Goal: Task Accomplishment & Management: Use online tool/utility

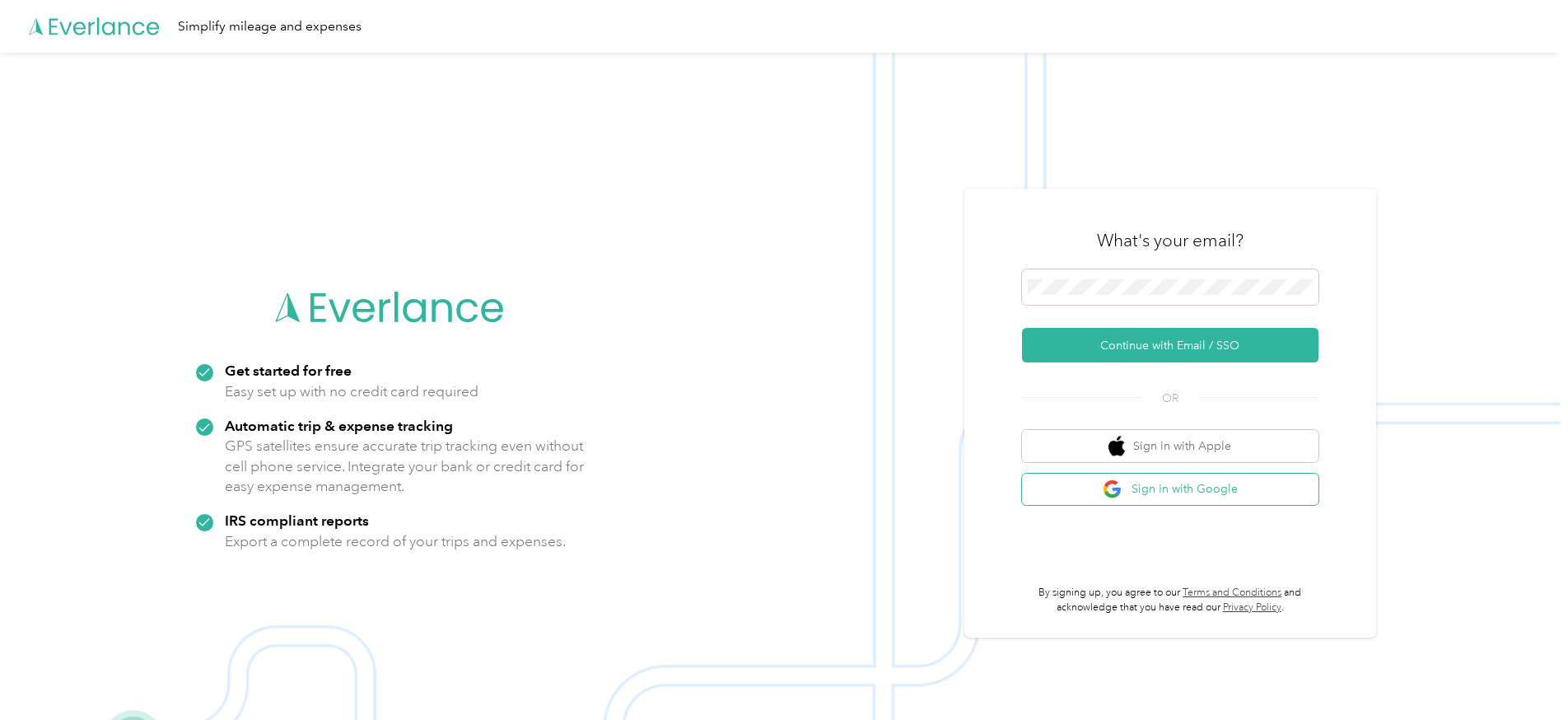
click at [1197, 492] on button "Sign in with Google" at bounding box center [1170, 489] width 296 height 32
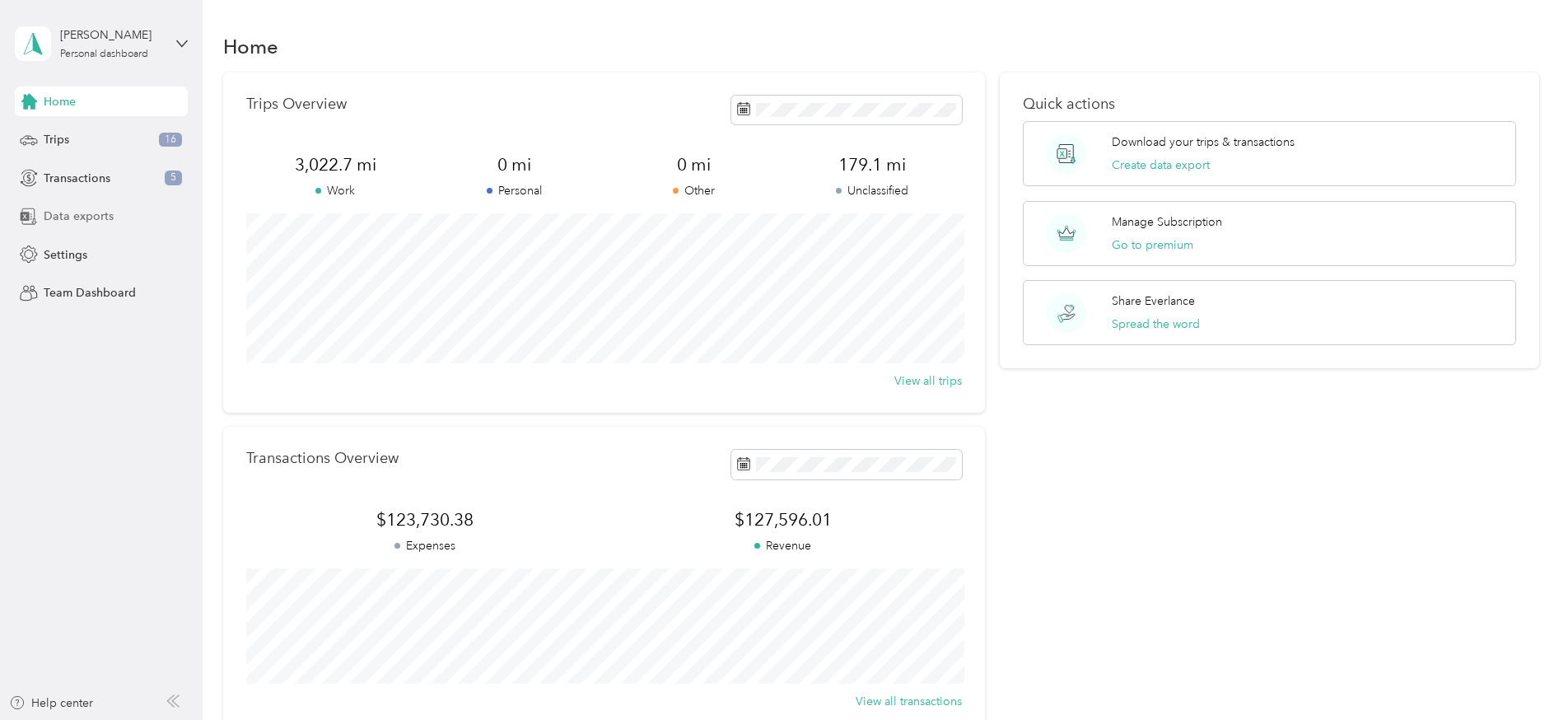
click at [99, 225] on div "Data exports" at bounding box center [101, 216] width 173 height 30
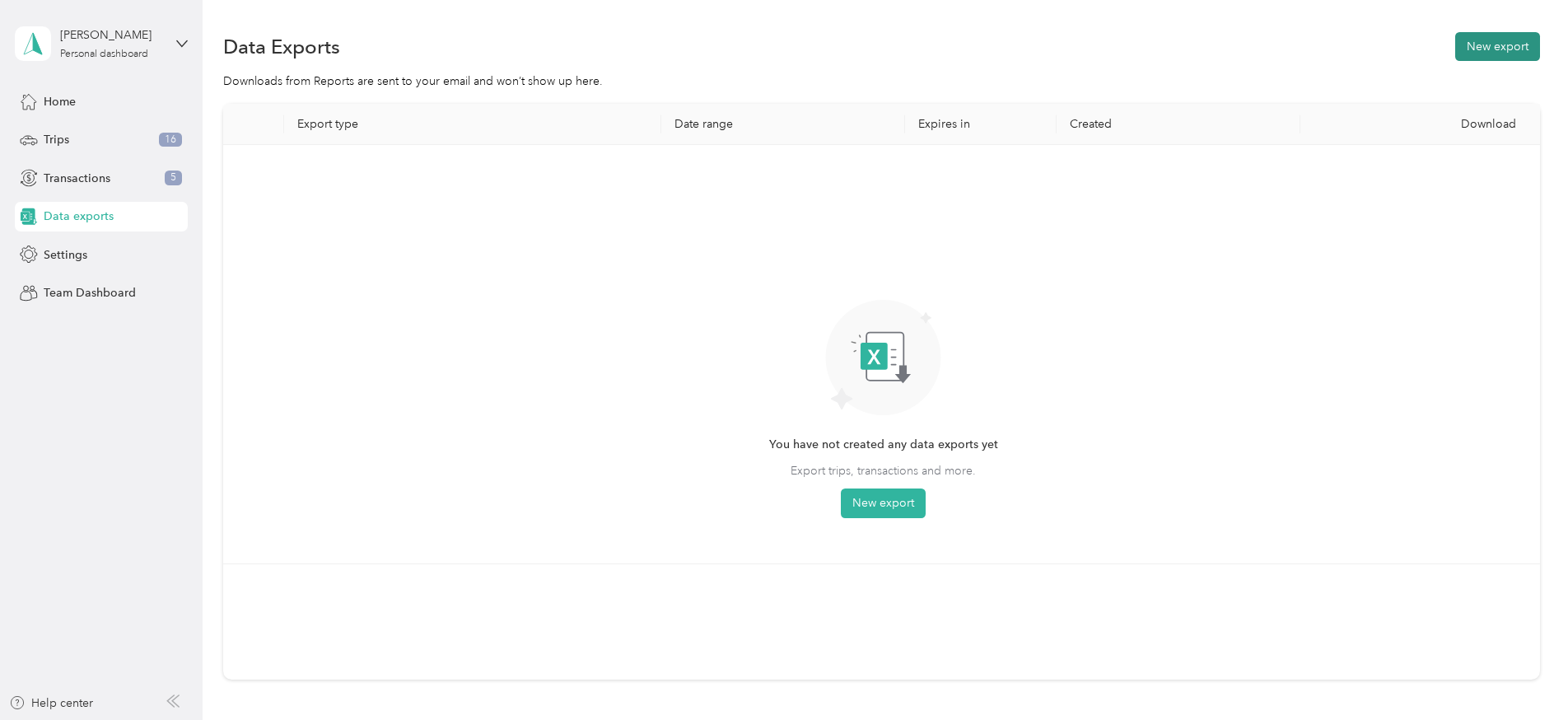
click at [1523, 45] on button "New export" at bounding box center [1497, 46] width 85 height 29
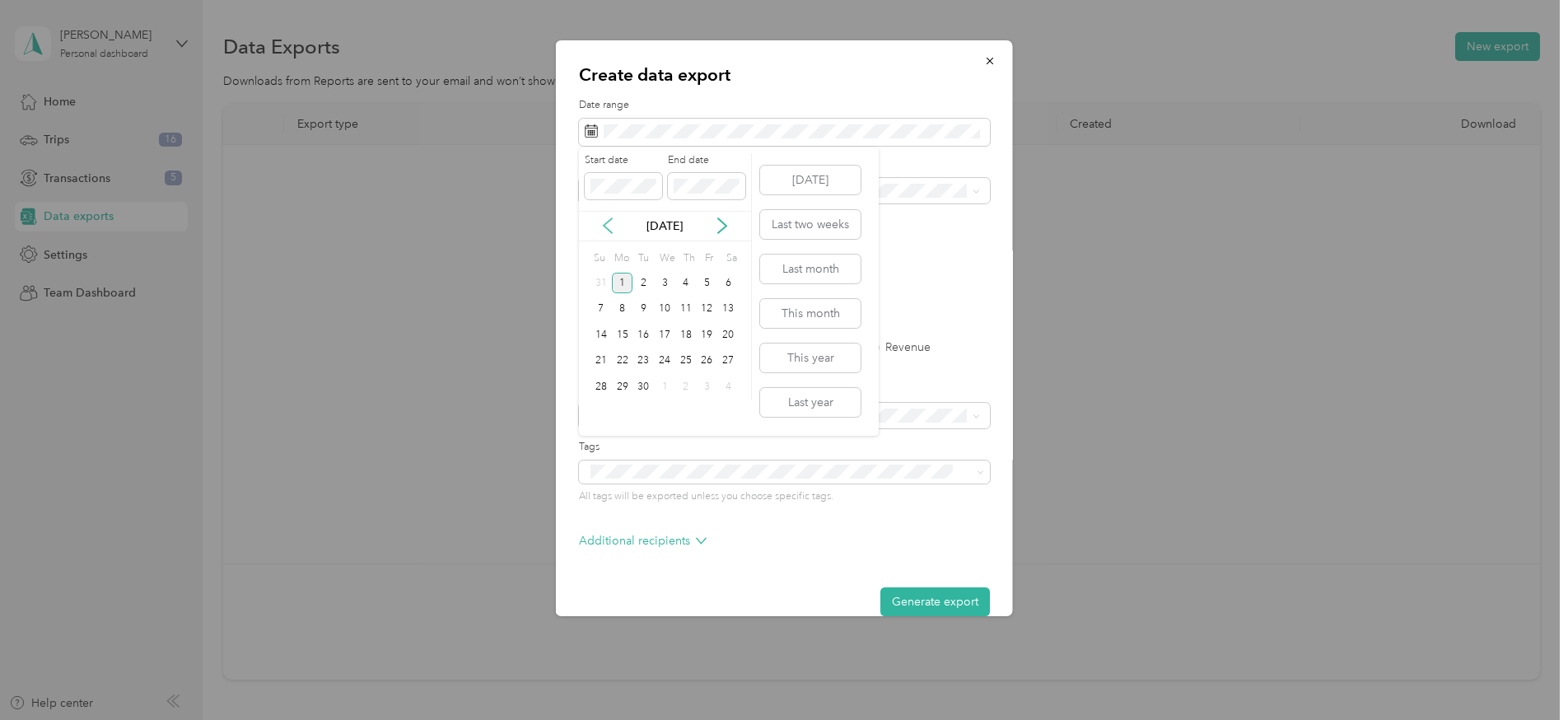
click at [610, 222] on icon at bounding box center [607, 225] width 16 height 16
click at [688, 284] on div "1" at bounding box center [686, 283] width 21 height 20
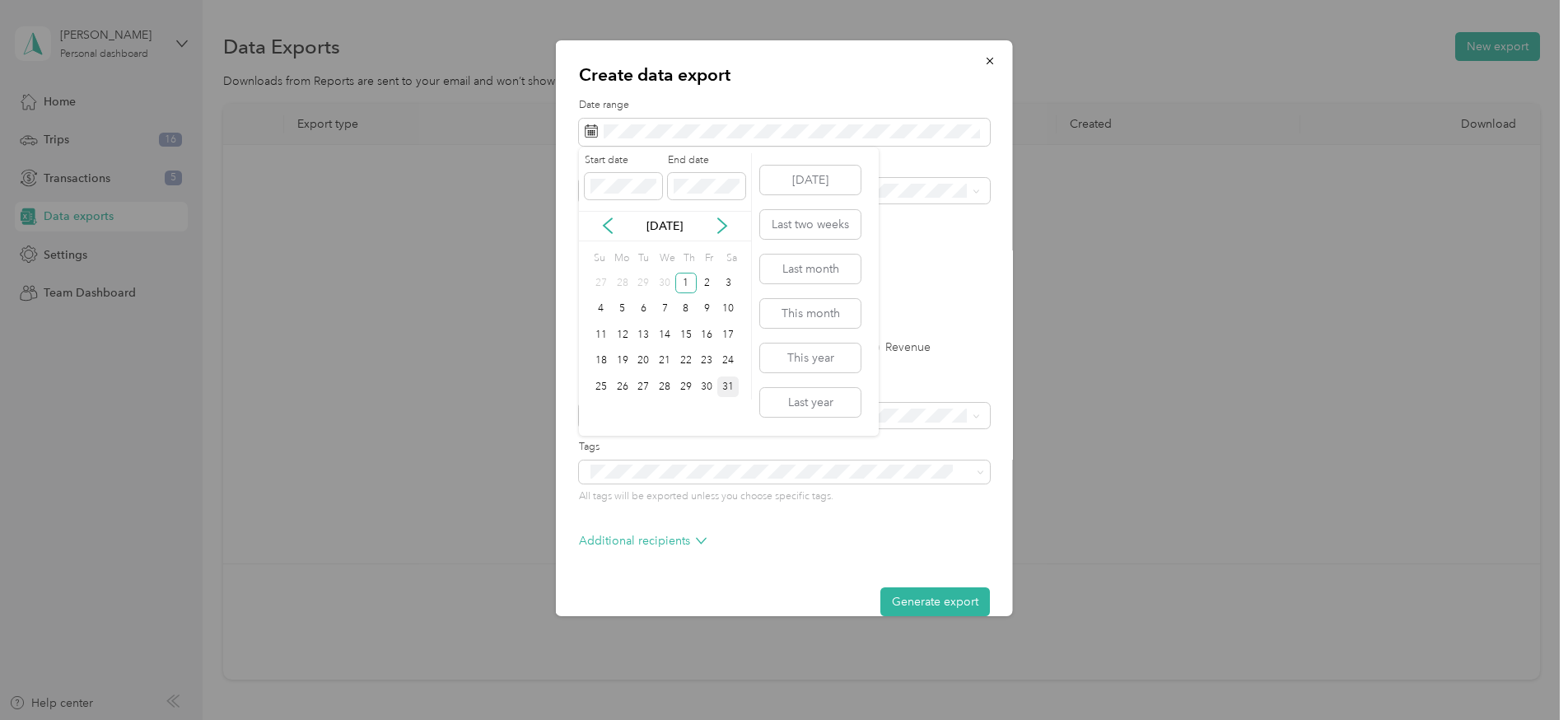
click at [731, 390] on div "31" at bounding box center [728, 386] width 21 height 20
click at [952, 597] on button "Generate export" at bounding box center [934, 602] width 109 height 29
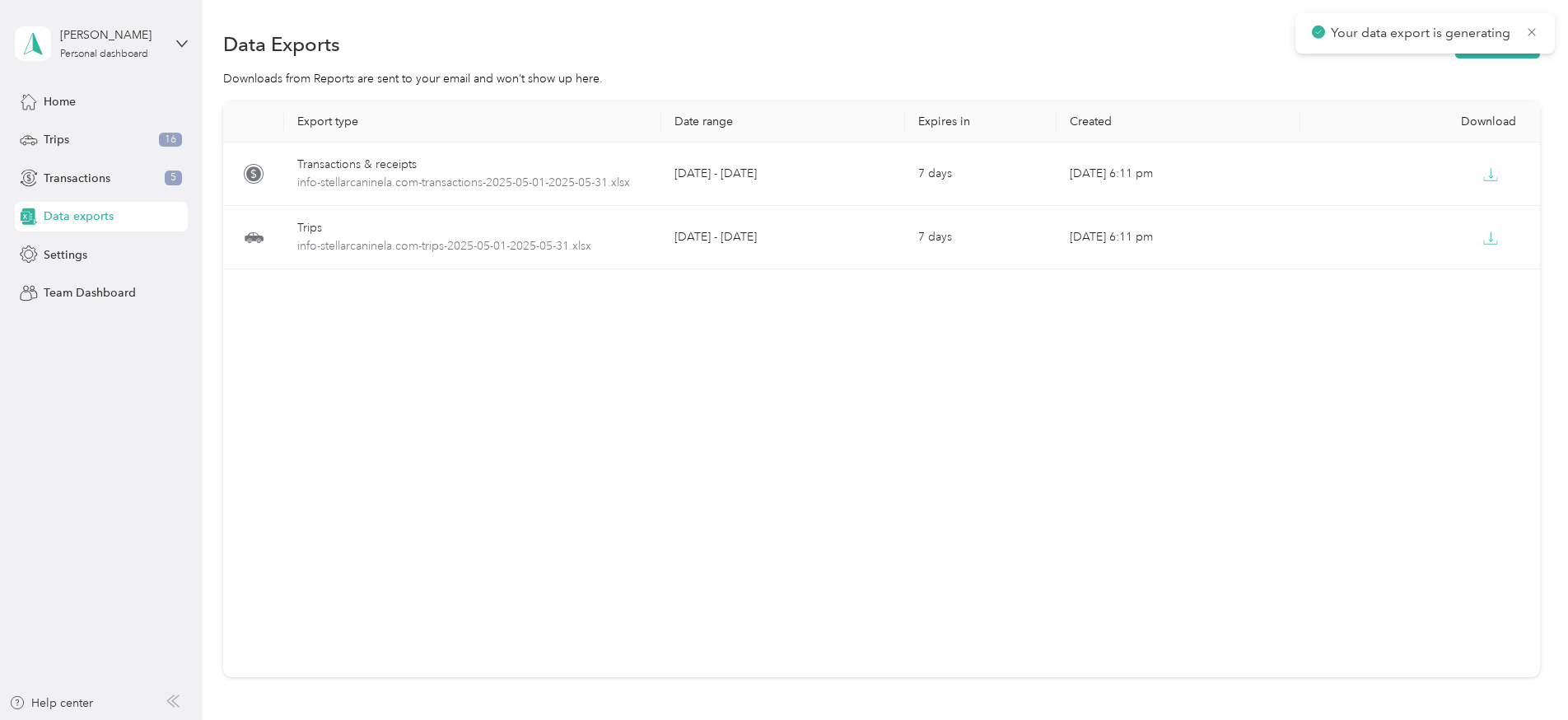
scroll to position [1, 0]
click at [1236, 80] on div "Downloads from Reports are sent to your email and won’t show up here." at bounding box center [882, 80] width 1316 height 17
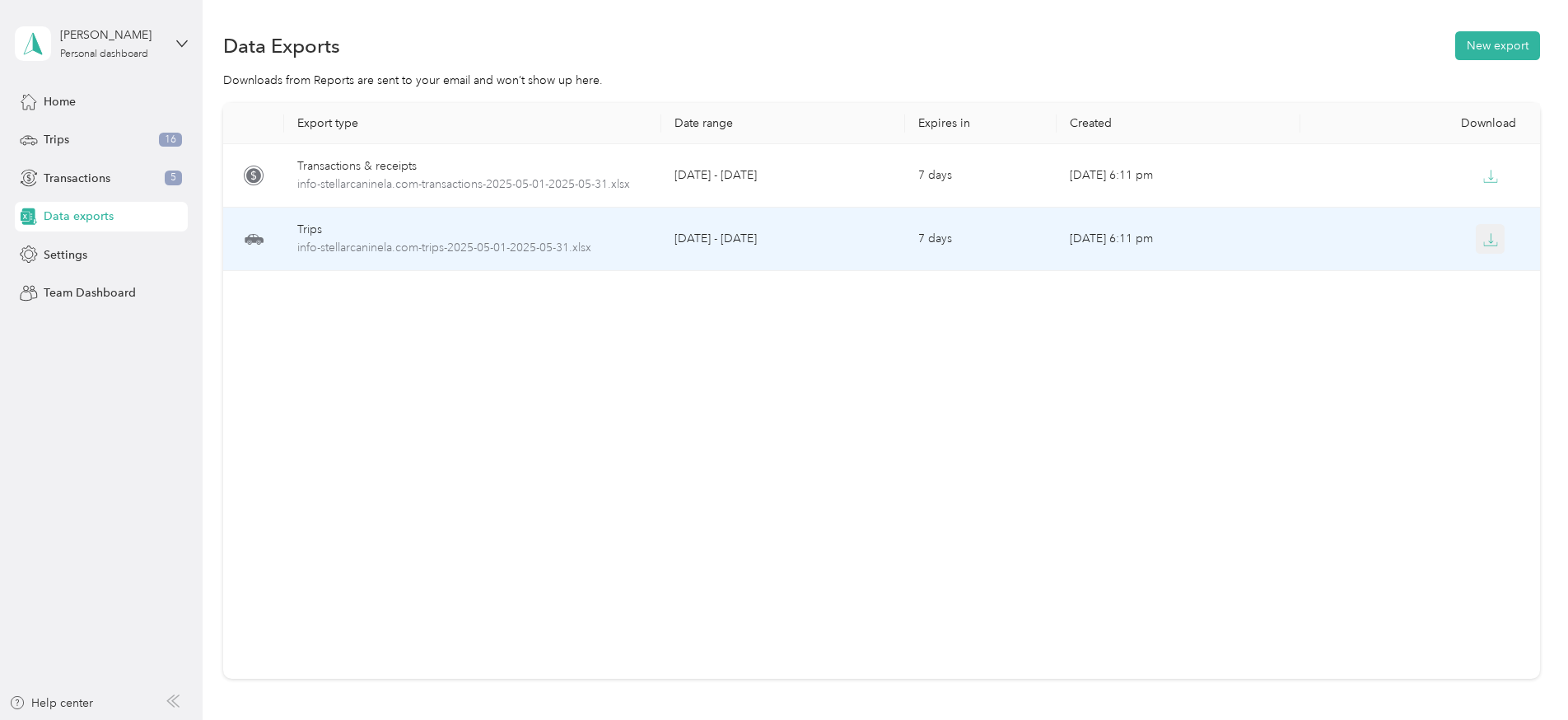
click at [1493, 234] on icon "button" at bounding box center [1490, 239] width 15 height 15
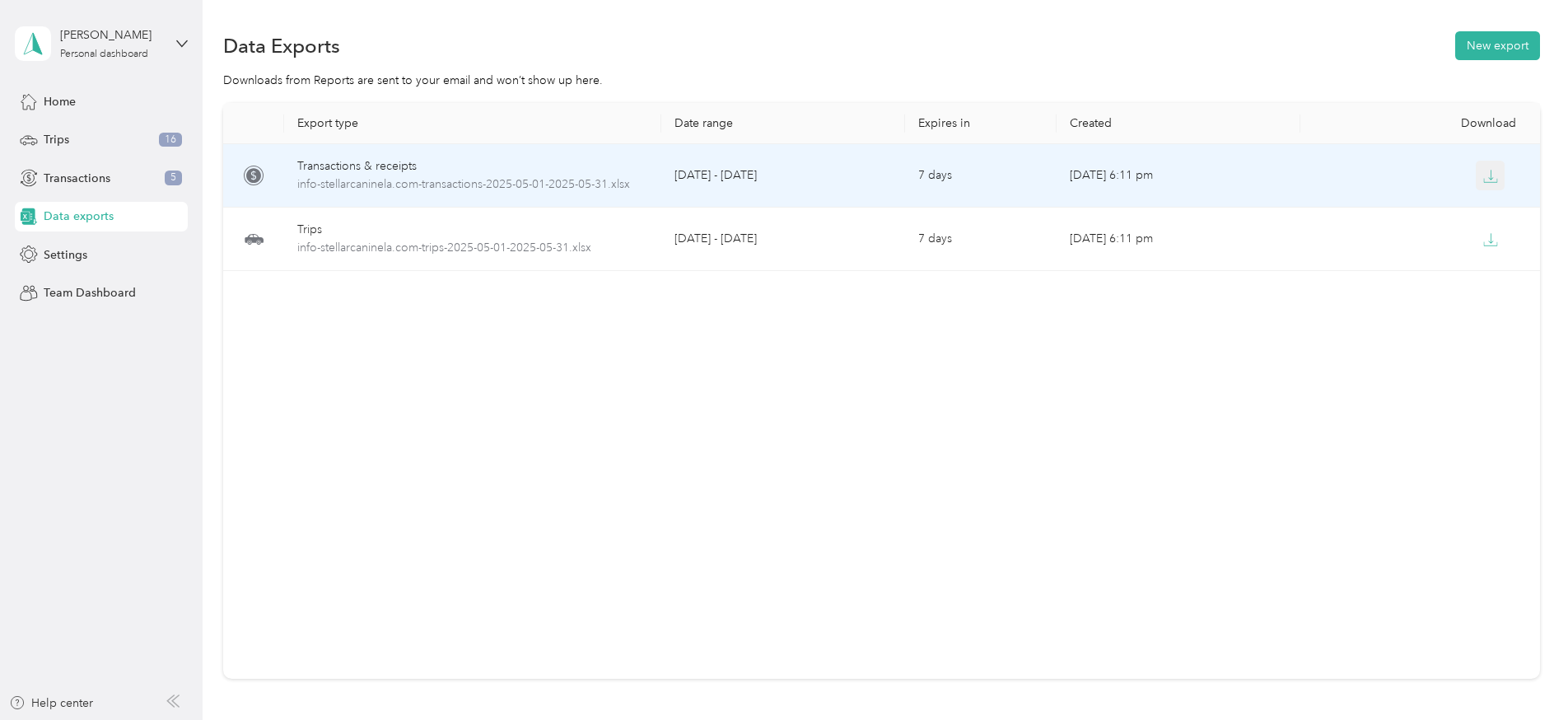
click at [1493, 177] on icon "button" at bounding box center [1490, 175] width 15 height 15
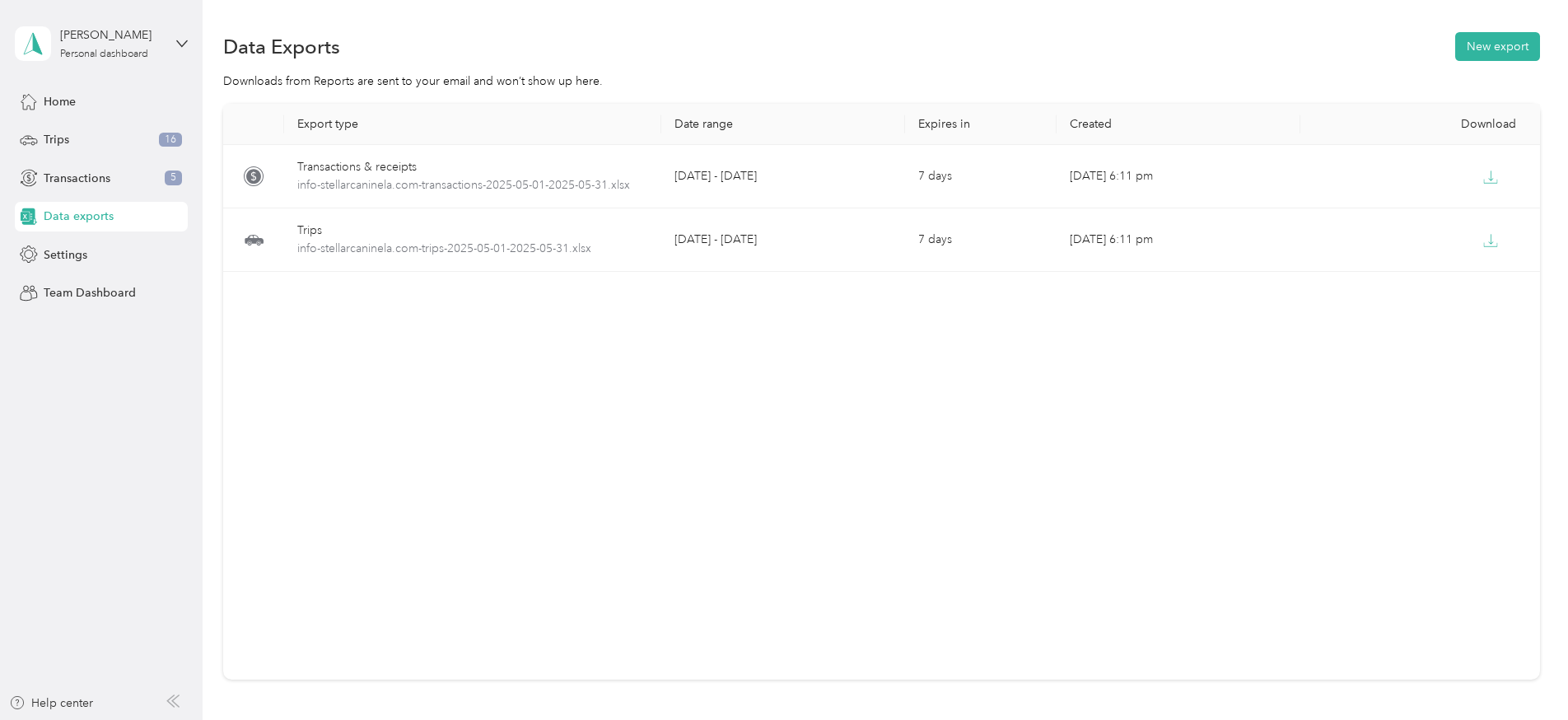
scroll to position [0, 0]
click at [1497, 45] on button "New export" at bounding box center [1497, 46] width 85 height 29
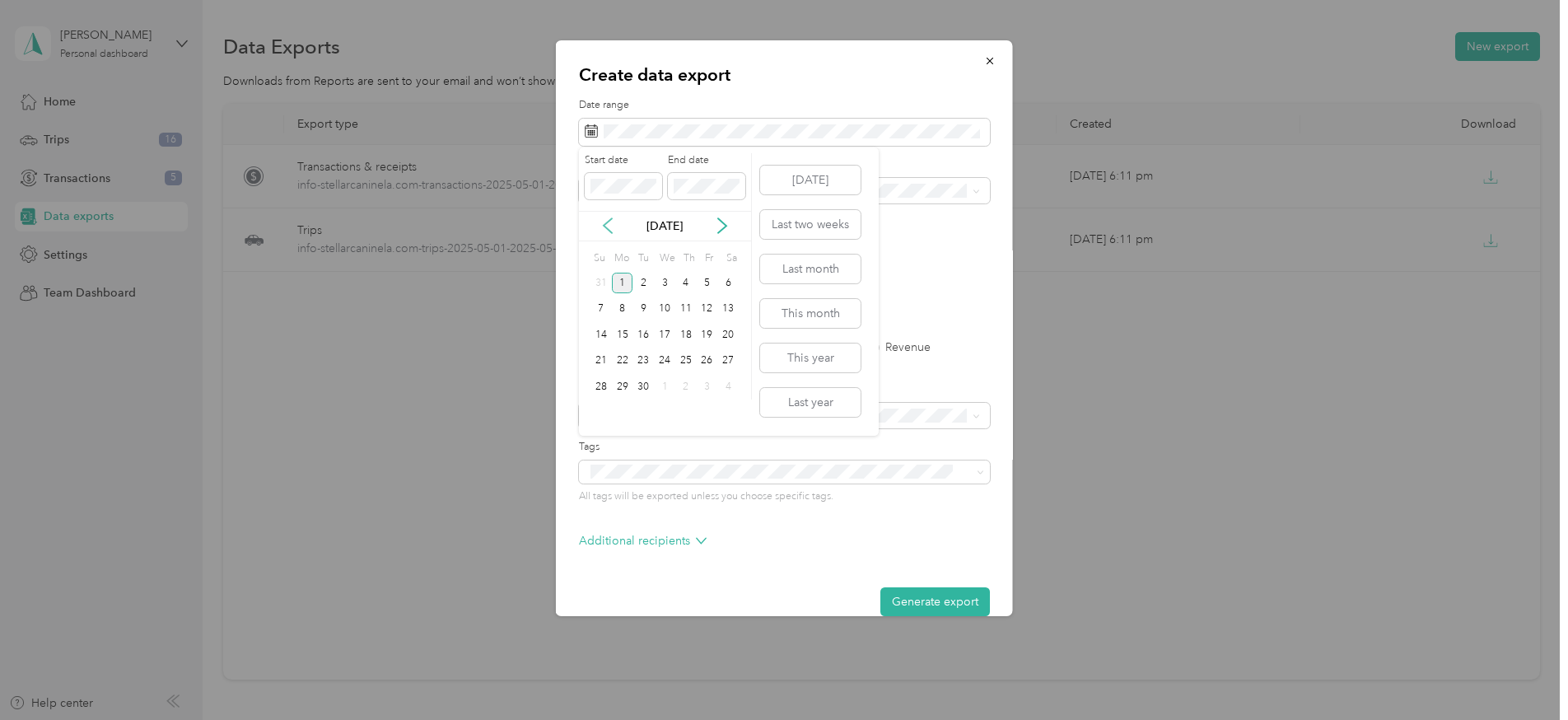
click at [614, 225] on icon at bounding box center [607, 225] width 16 height 16
click at [611, 224] on icon at bounding box center [607, 225] width 16 height 16
click at [611, 225] on icon at bounding box center [607, 225] width 16 height 16
drag, startPoint x: 596, startPoint y: 280, endPoint x: 617, endPoint y: 316, distance: 41.7
click at [596, 280] on div "1" at bounding box center [601, 283] width 21 height 20
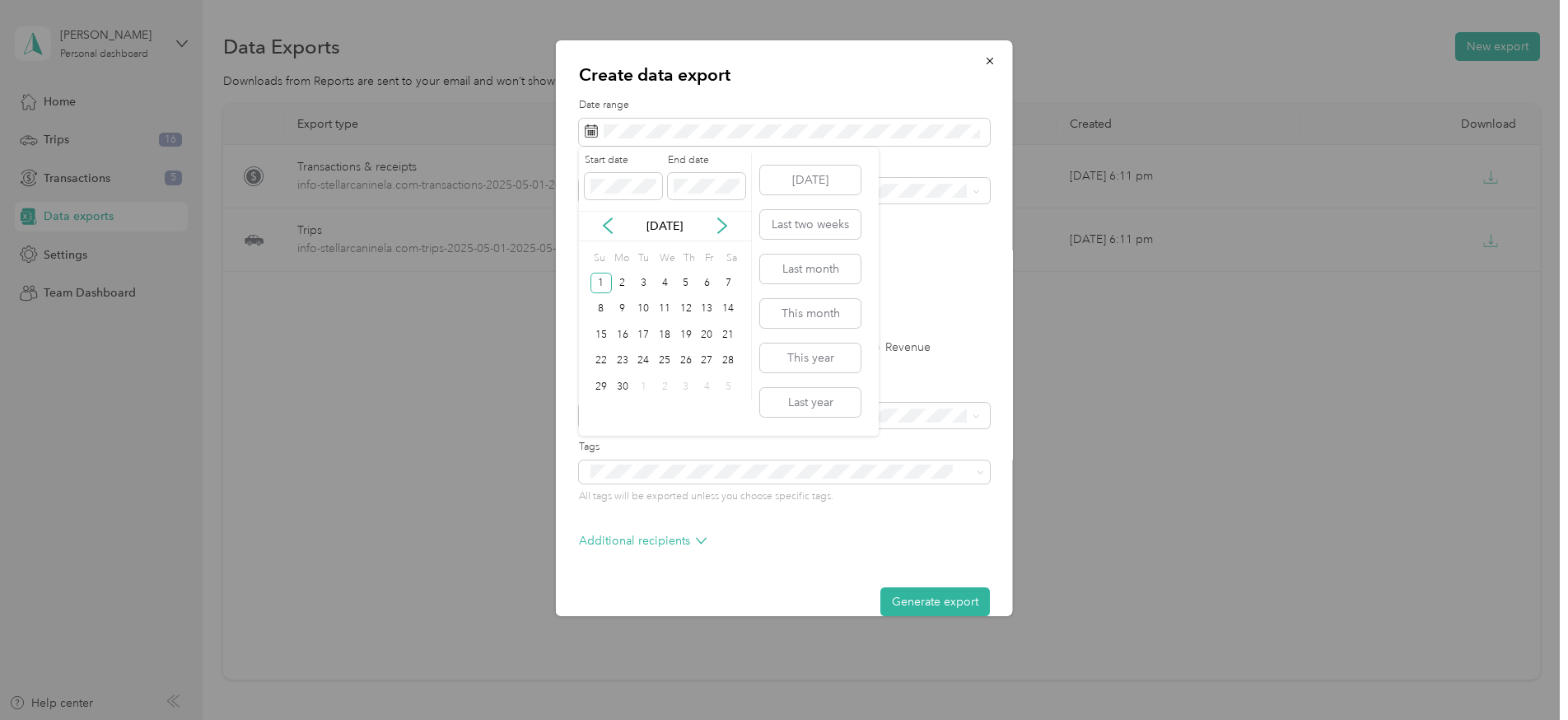
drag, startPoint x: 625, startPoint y: 383, endPoint x: 665, endPoint y: 402, distance: 44.3
click at [625, 383] on div "30" at bounding box center [622, 386] width 21 height 20
click at [948, 597] on button "Generate export" at bounding box center [934, 602] width 109 height 29
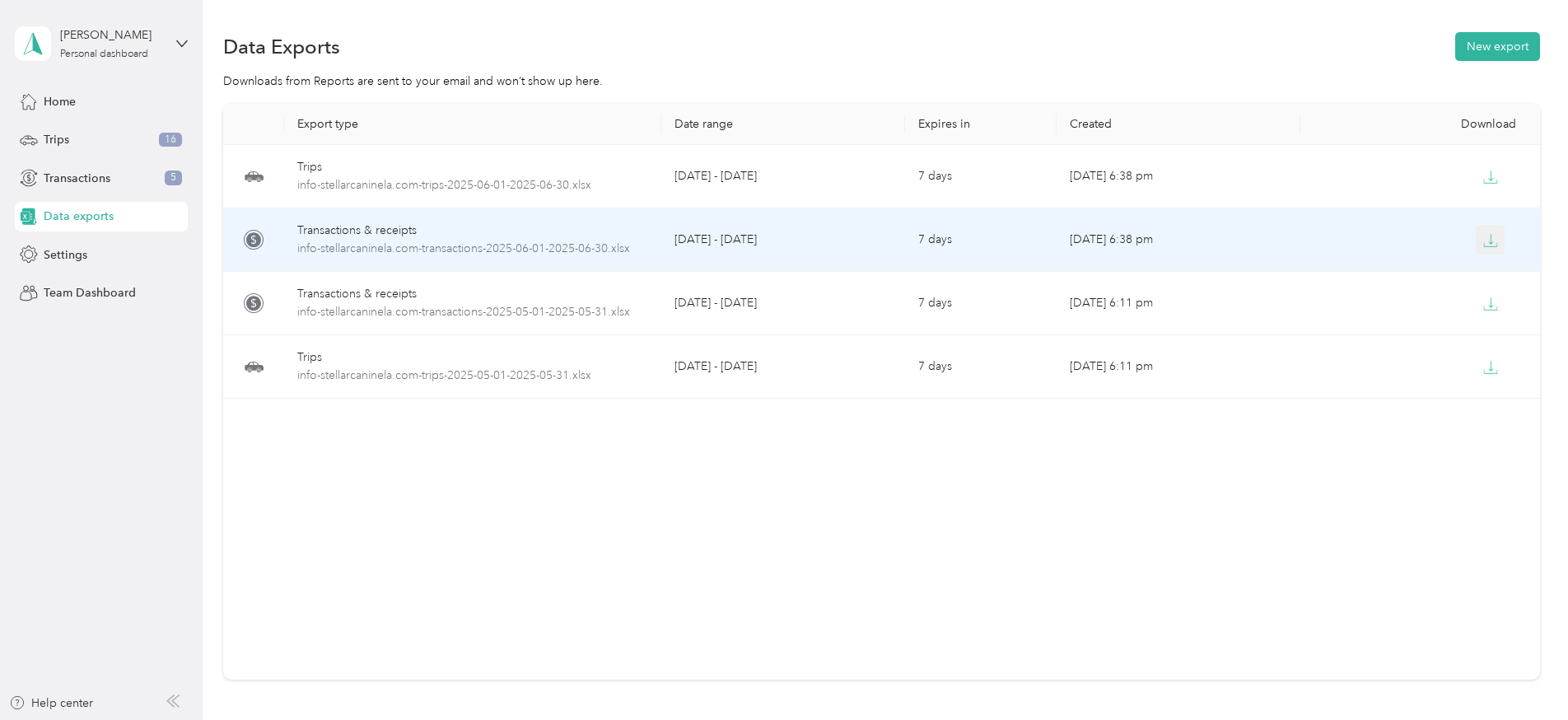
click at [1492, 238] on icon "button" at bounding box center [1490, 240] width 15 height 15
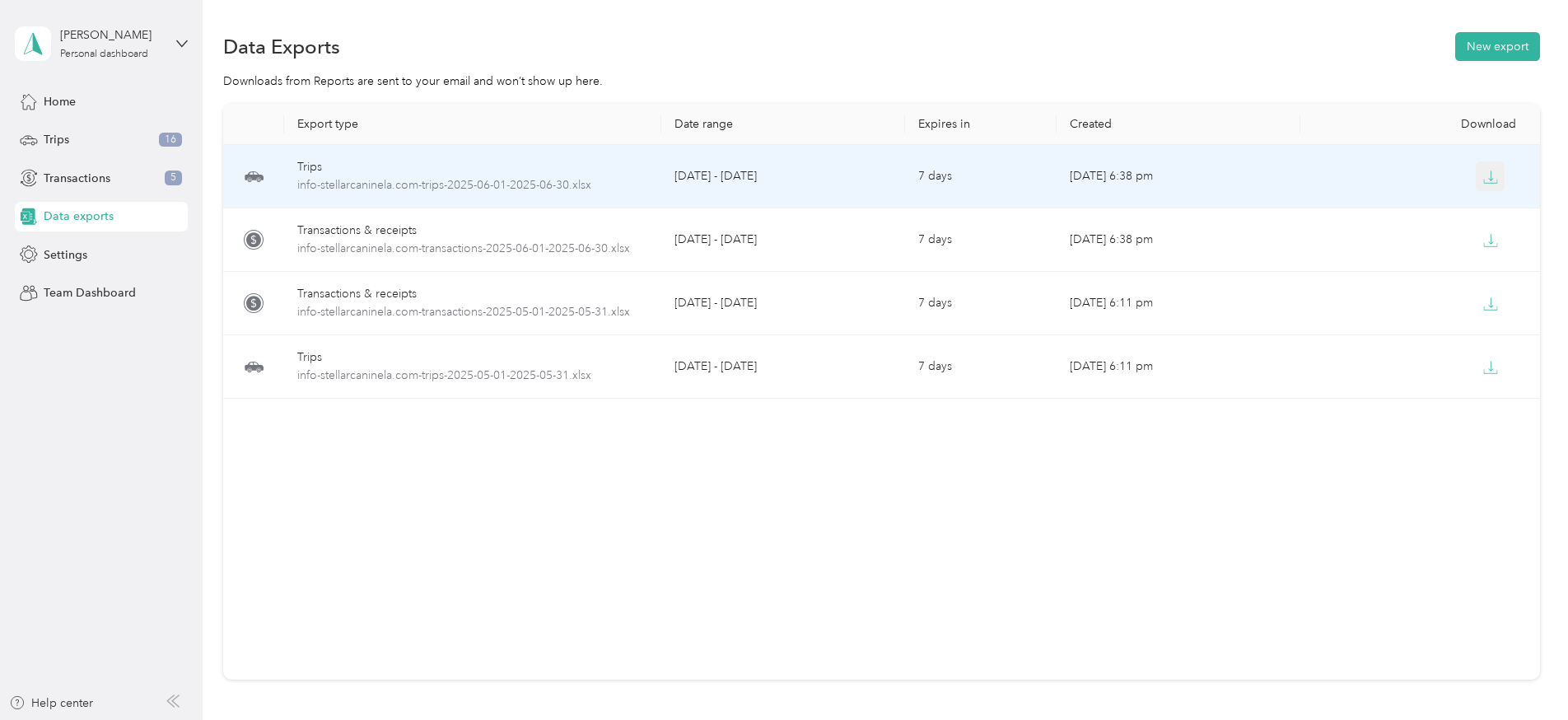
click at [1487, 172] on icon "button" at bounding box center [1490, 176] width 15 height 15
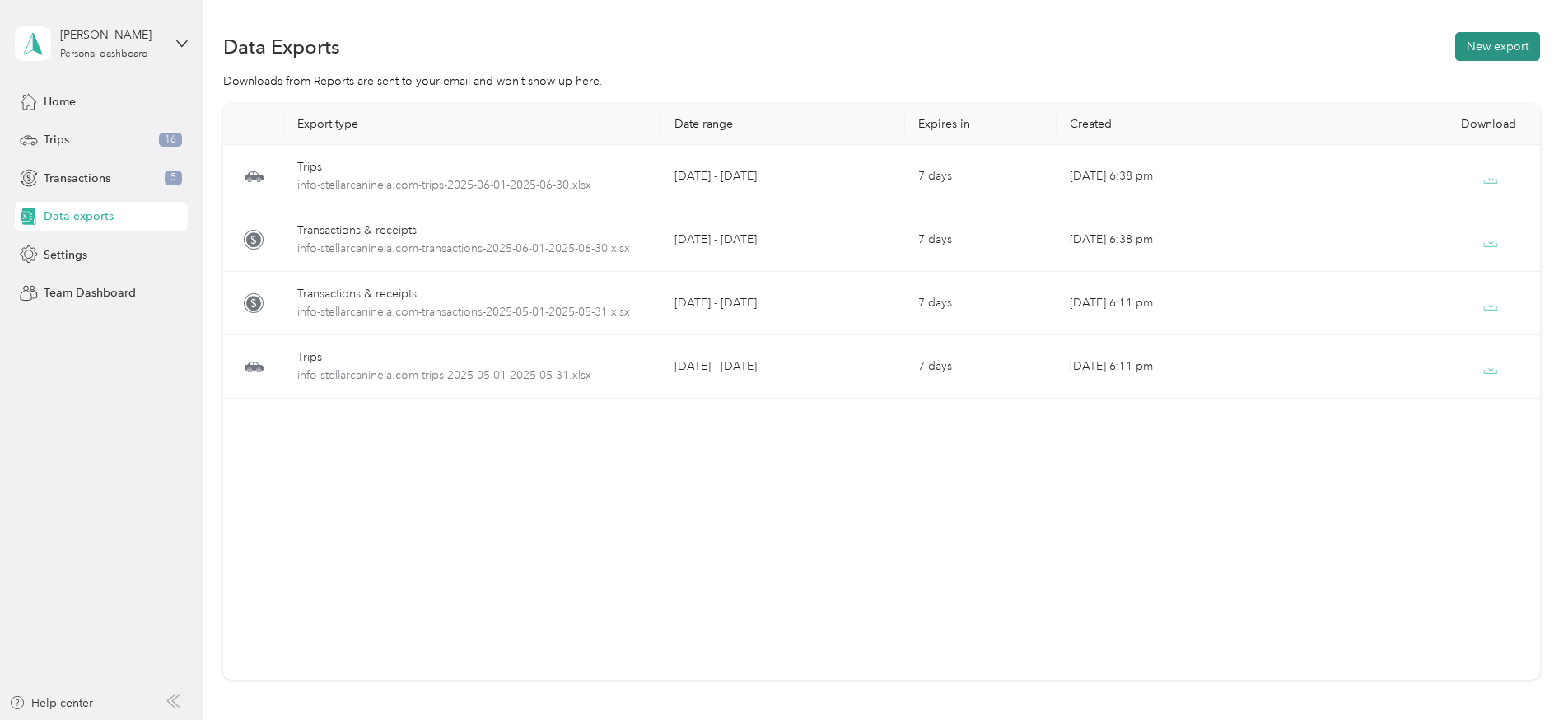
click at [1524, 42] on button "New export" at bounding box center [1497, 46] width 85 height 29
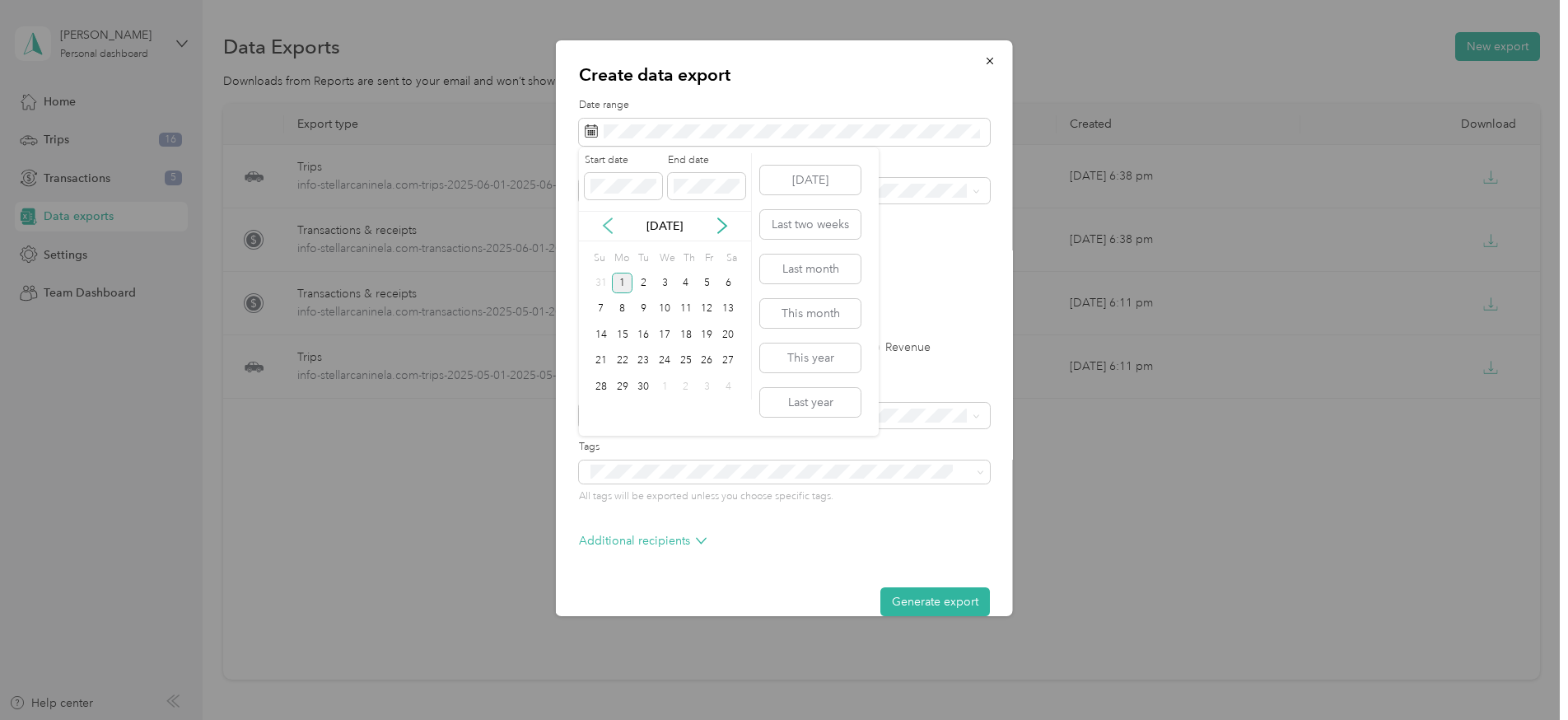
click at [601, 226] on icon at bounding box center [607, 225] width 16 height 16
click at [601, 227] on icon at bounding box center [607, 225] width 16 height 16
drag, startPoint x: 645, startPoint y: 282, endPoint x: 661, endPoint y: 346, distance: 66.0
click at [646, 282] on div "1" at bounding box center [643, 283] width 21 height 20
click at [687, 386] on div "31" at bounding box center [686, 386] width 21 height 20
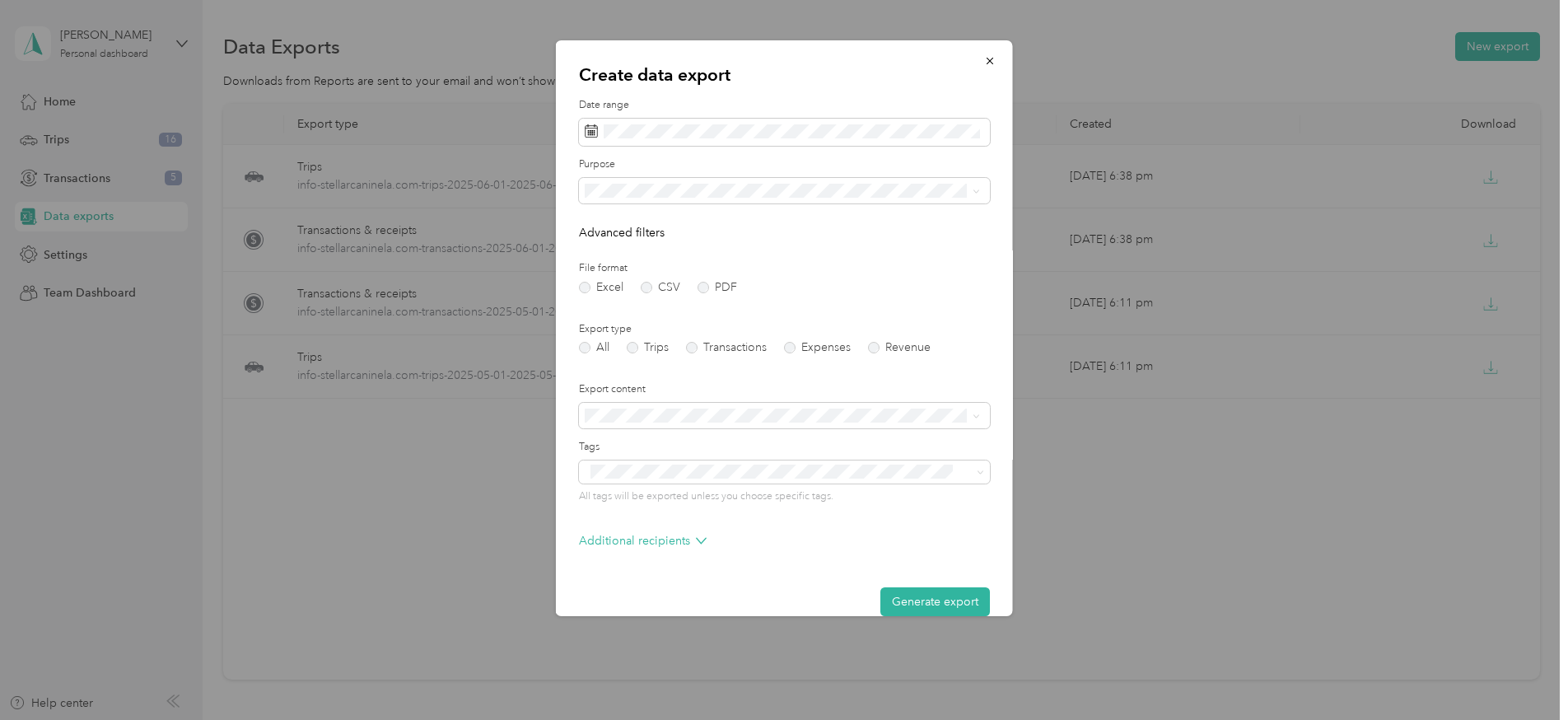
click at [943, 591] on button "Generate export" at bounding box center [934, 602] width 109 height 29
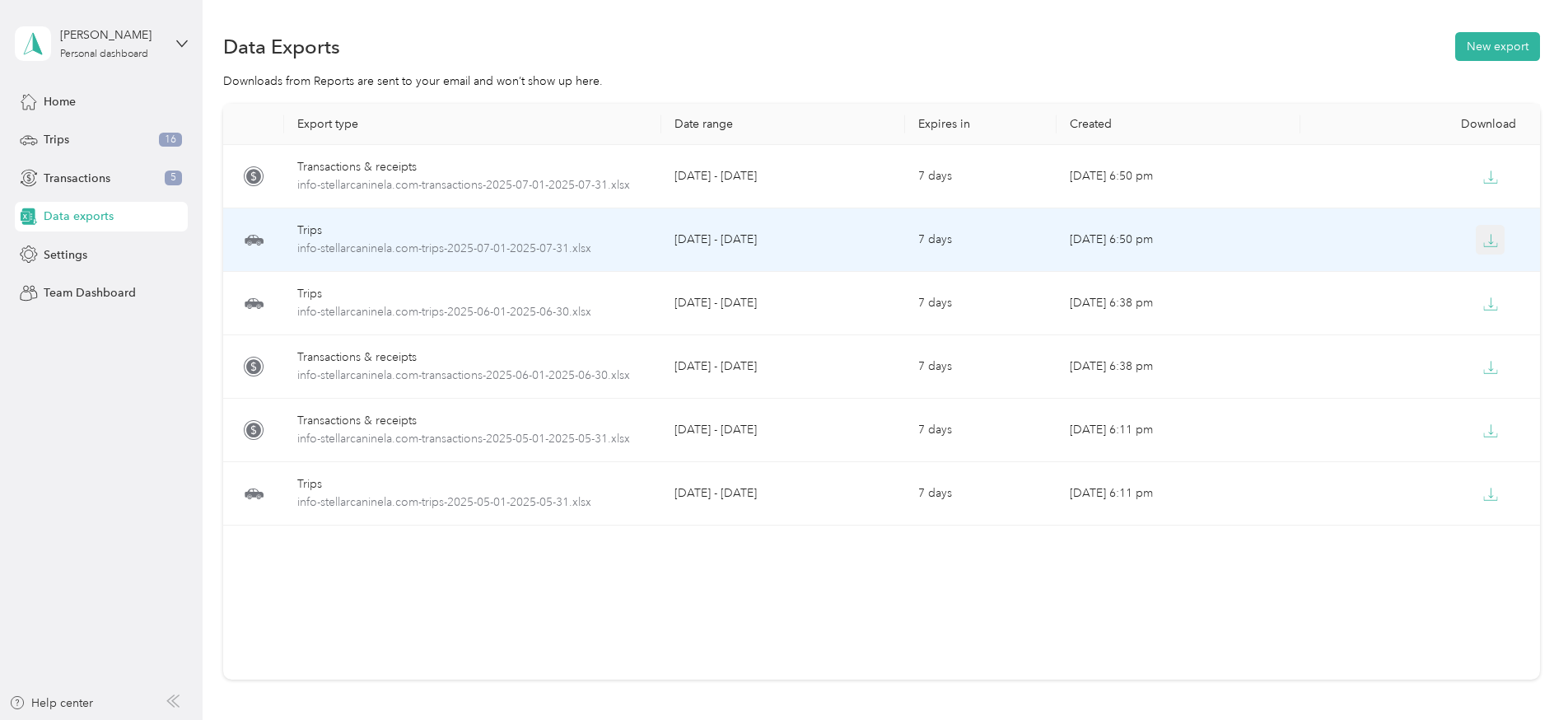
click at [1493, 239] on icon "button" at bounding box center [1490, 240] width 15 height 15
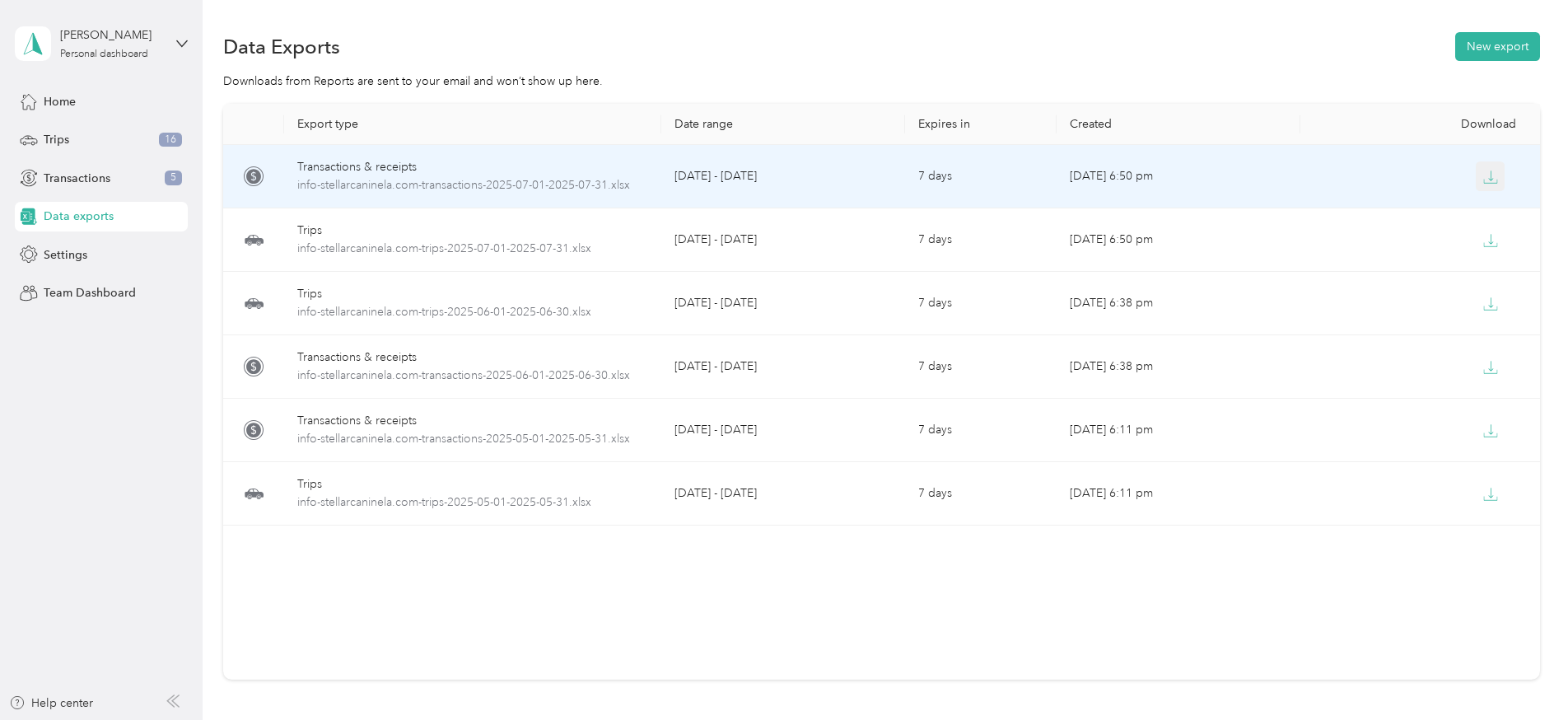
click at [1496, 174] on icon "button" at bounding box center [1490, 176] width 15 height 15
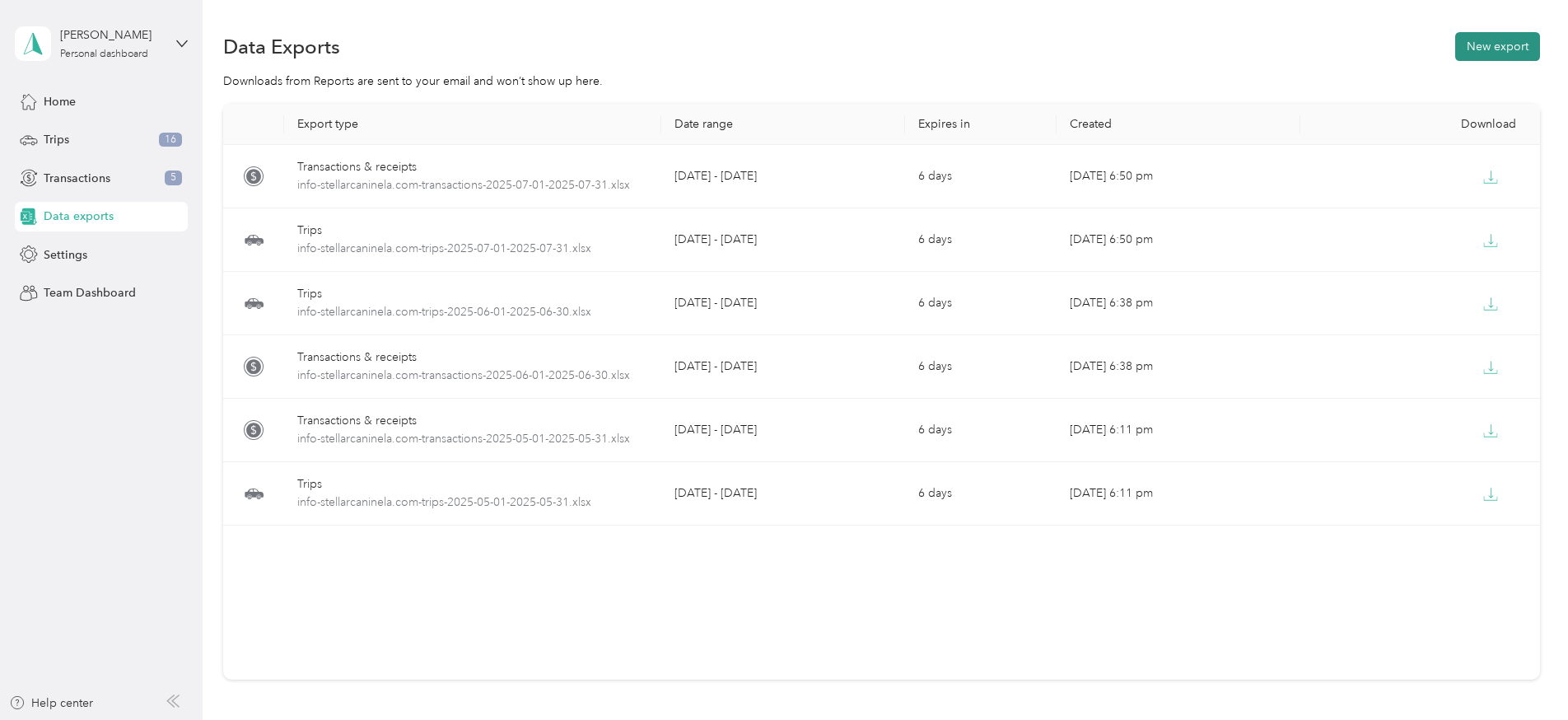
click at [1497, 42] on button "New export" at bounding box center [1497, 46] width 85 height 29
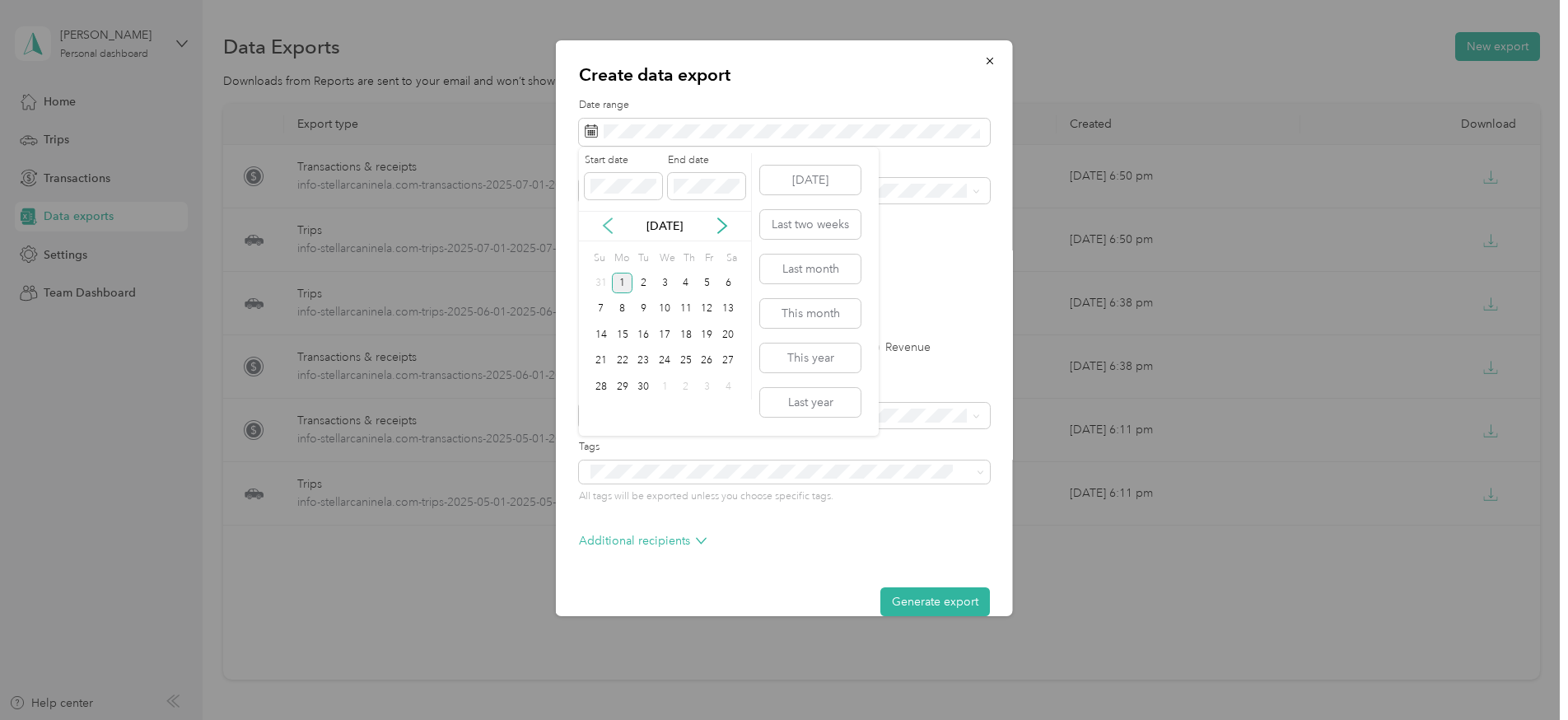
click at [612, 225] on icon at bounding box center [607, 225] width 16 height 16
click at [705, 283] on div "1" at bounding box center [708, 283] width 21 height 20
click at [600, 415] on div "31" at bounding box center [601, 412] width 21 height 20
click at [920, 597] on button "Generate export" at bounding box center [934, 602] width 109 height 29
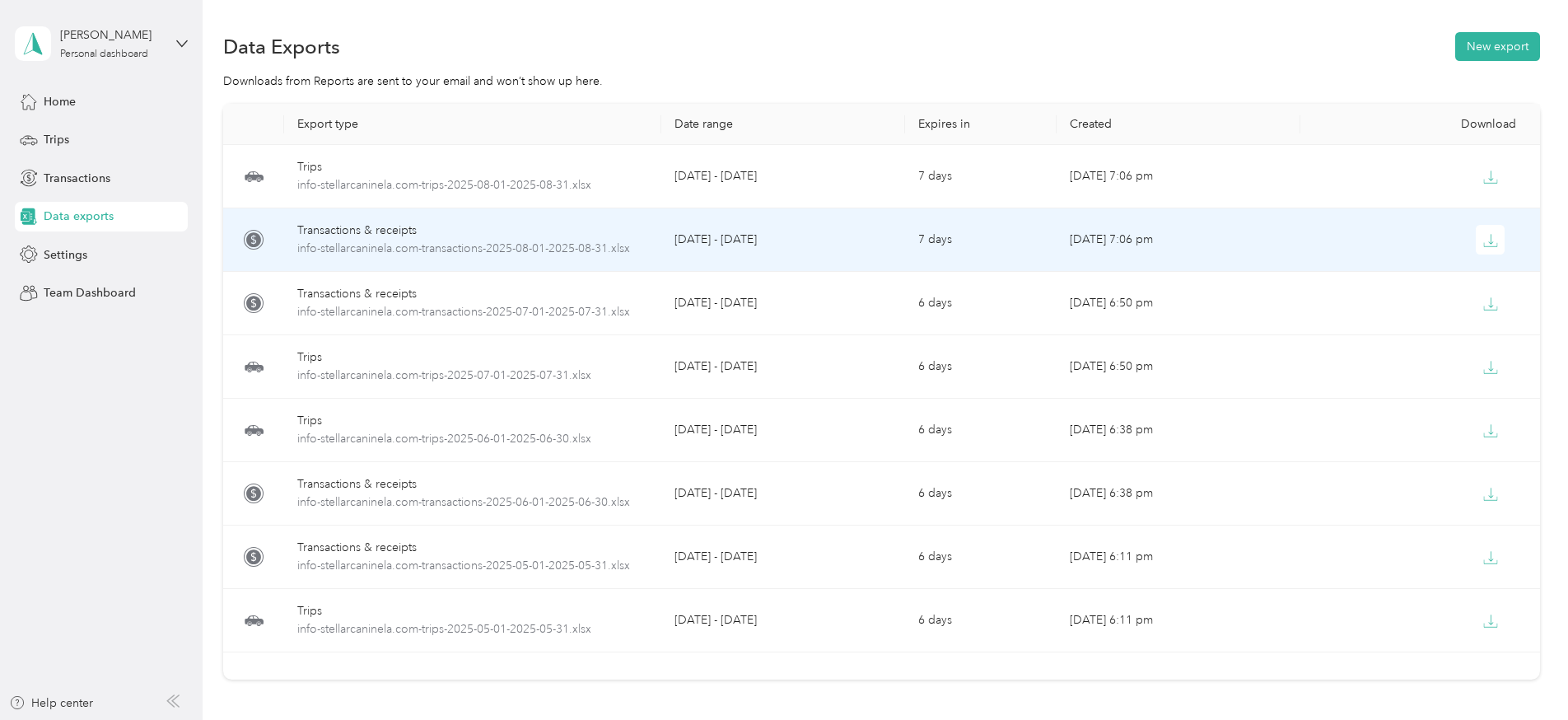
drag, startPoint x: 1493, startPoint y: 236, endPoint x: 1495, endPoint y: 218, distance: 18.1
click at [1494, 235] on icon "button" at bounding box center [1490, 240] width 15 height 15
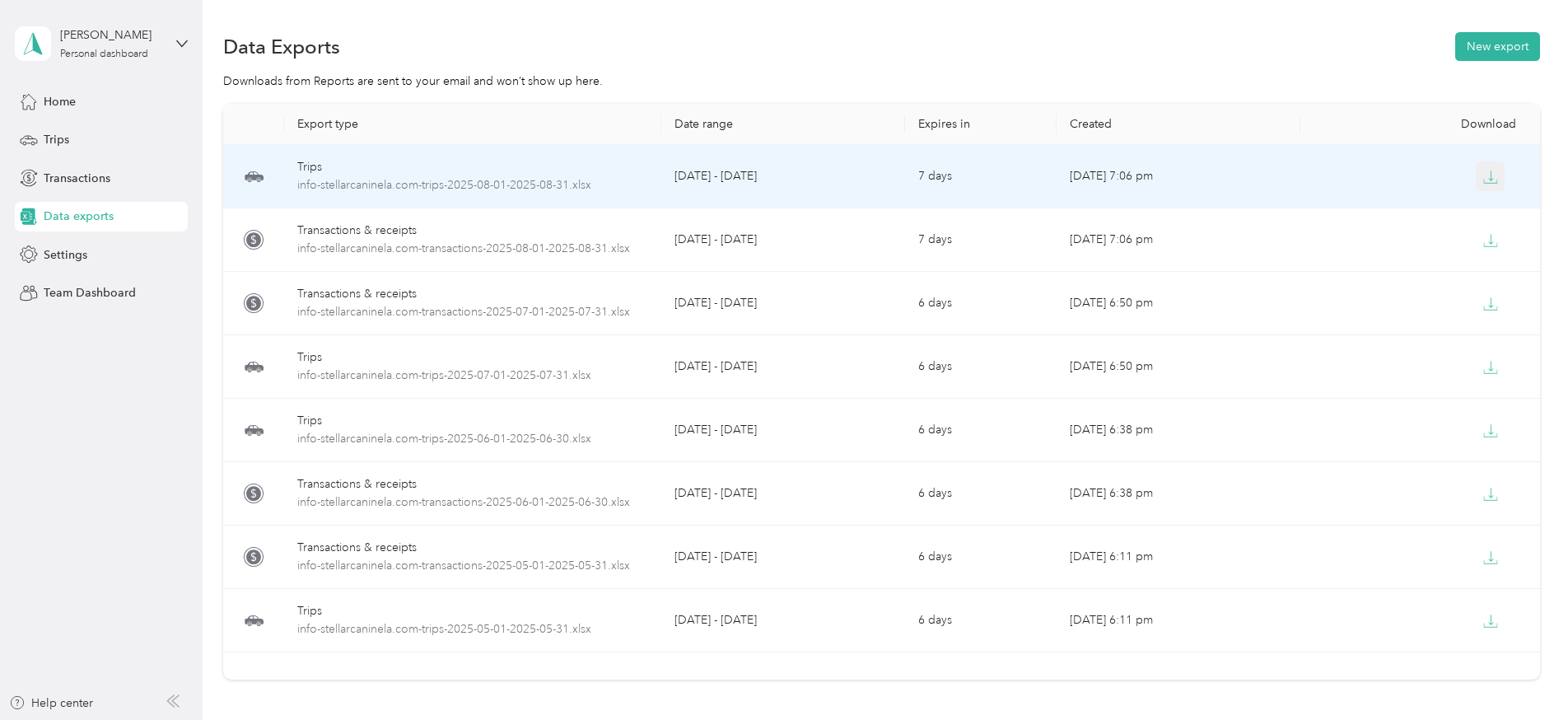
click at [1489, 175] on icon "button" at bounding box center [1490, 176] width 15 height 15
